Goal: Check status: Check status

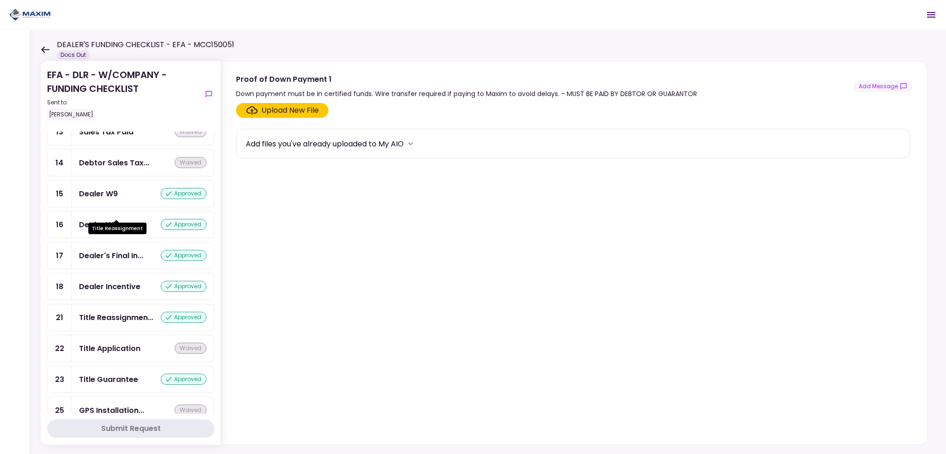
scroll to position [748, 0]
